Goal: Task Accomplishment & Management: Use online tool/utility

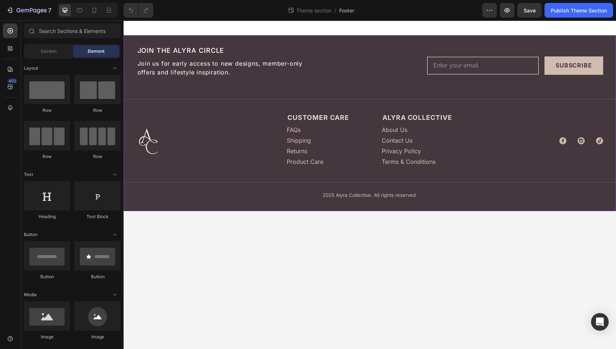
click at [126, 40] on div "Image JOIN THE ALYRA CIRCLE Heading Join us for early access to new designs, me…" at bounding box center [369, 123] width 492 height 176
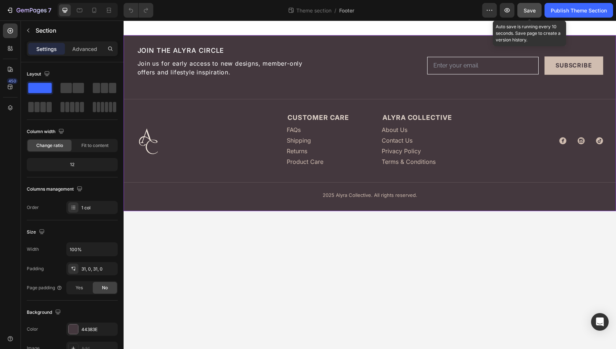
click at [529, 10] on span "Save" at bounding box center [529, 10] width 12 height 6
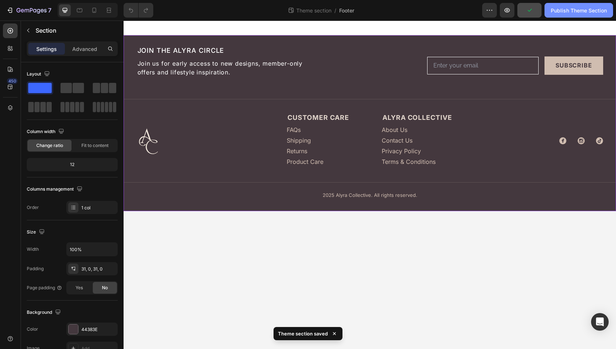
click at [569, 12] on div "Publish Theme Section" at bounding box center [578, 11] width 56 height 8
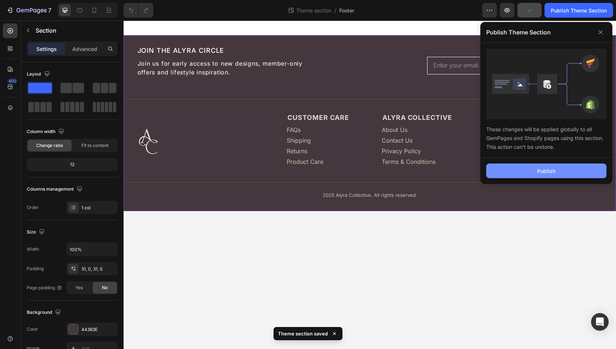
click at [525, 170] on button "Publish" at bounding box center [546, 170] width 120 height 15
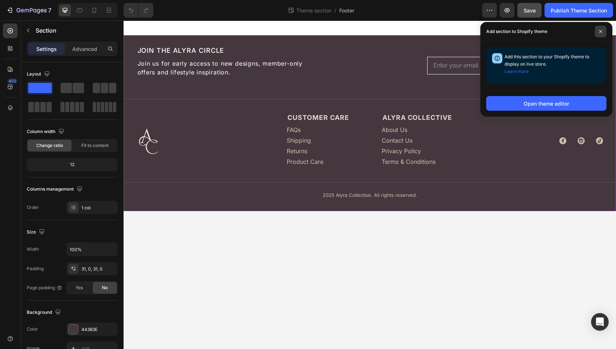
click at [600, 33] on icon at bounding box center [600, 32] width 4 height 4
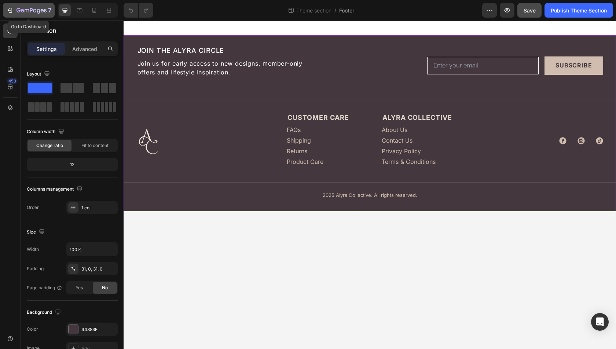
click at [21, 12] on icon "button" at bounding box center [31, 11] width 30 height 6
